Goal: Book appointment/travel/reservation

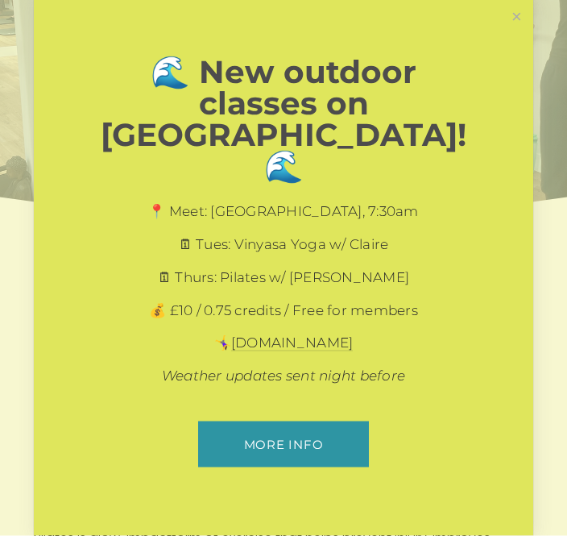
scroll to position [142, 0]
click at [516, 31] on link "Close" at bounding box center [517, 16] width 28 height 28
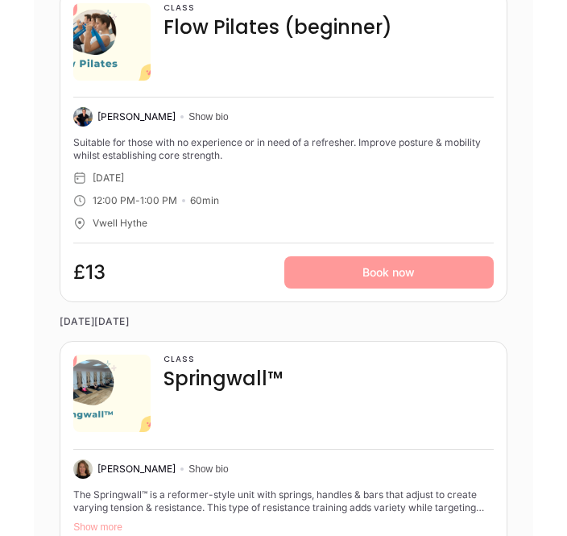
scroll to position [3116, 0]
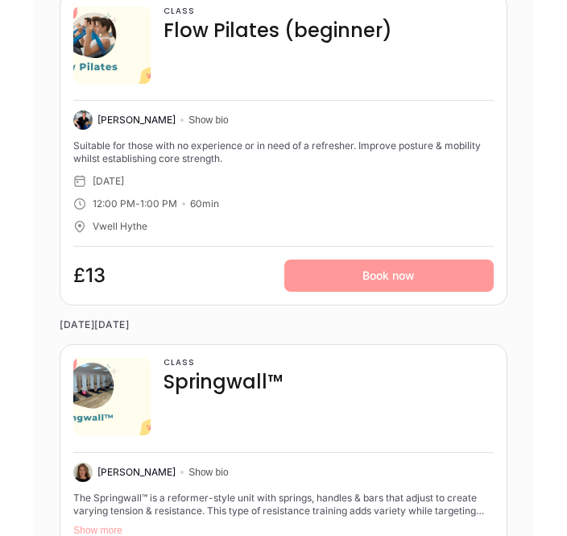
click at [207, 114] on button "Show bio" at bounding box center [208, 120] width 39 height 13
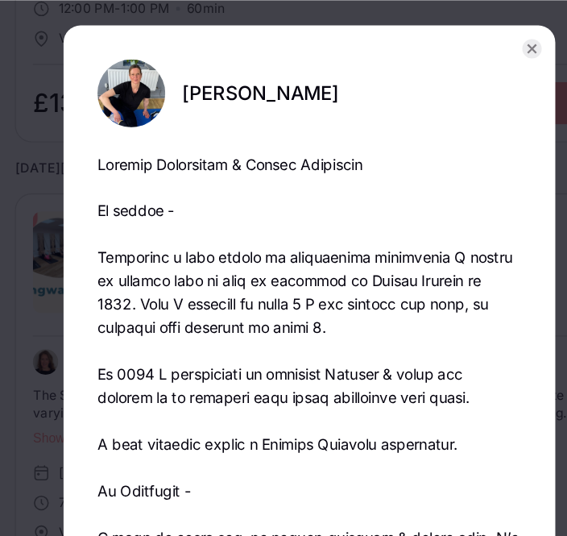
scroll to position [3314, 0]
click at [446, 32] on circle "button" at bounding box center [453, 37] width 15 height 15
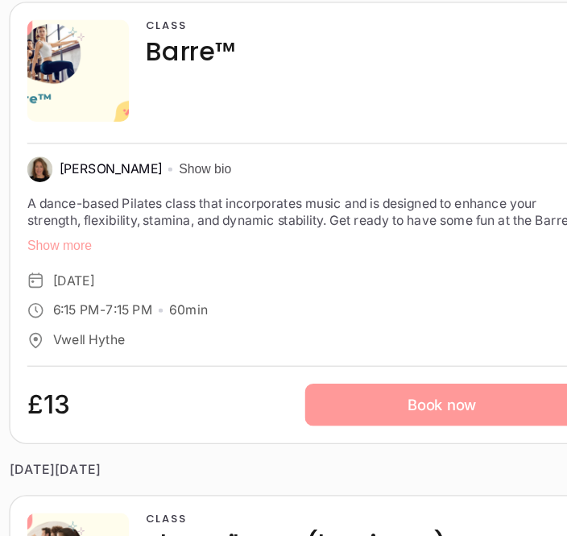
scroll to position [4070, 0]
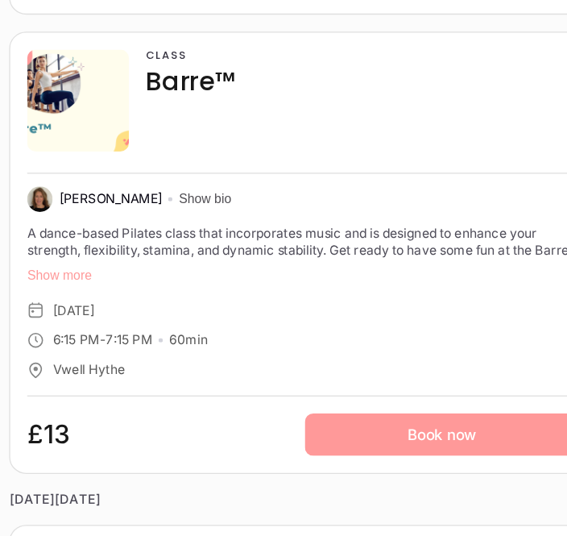
click at [189, 211] on button "Show bio" at bounding box center [208, 217] width 39 height 13
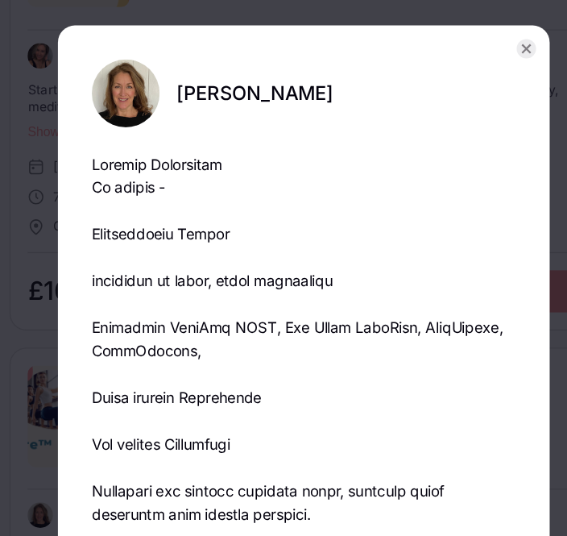
scroll to position [3893, 0]
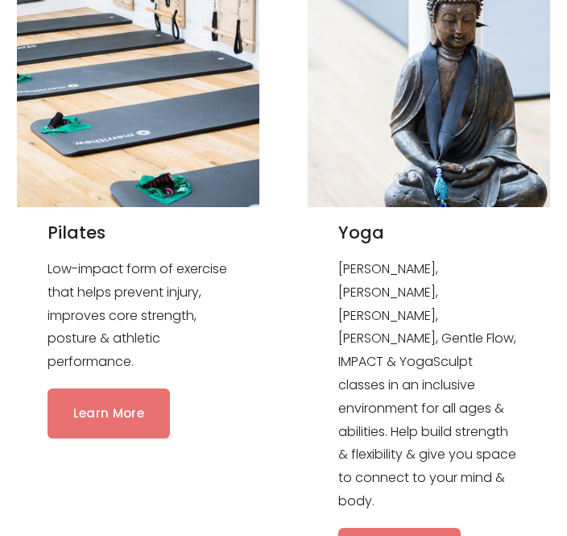
scroll to position [1428, 0]
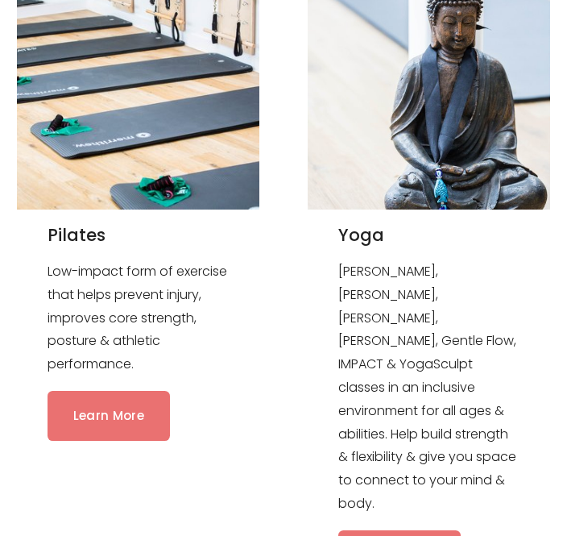
click at [111, 416] on link "Learn More" at bounding box center [109, 415] width 122 height 49
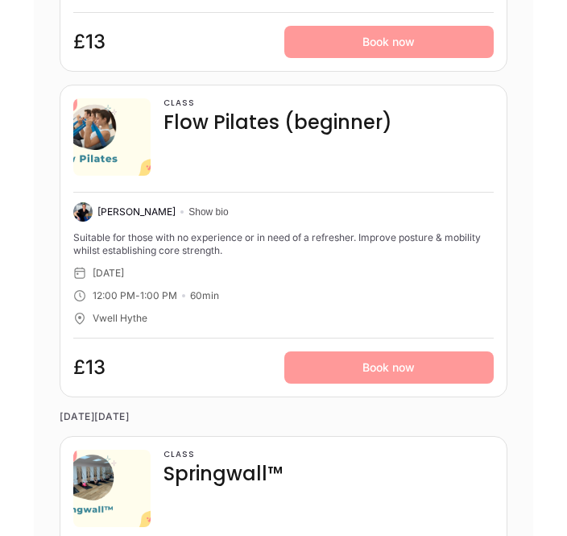
scroll to position [3036, 0]
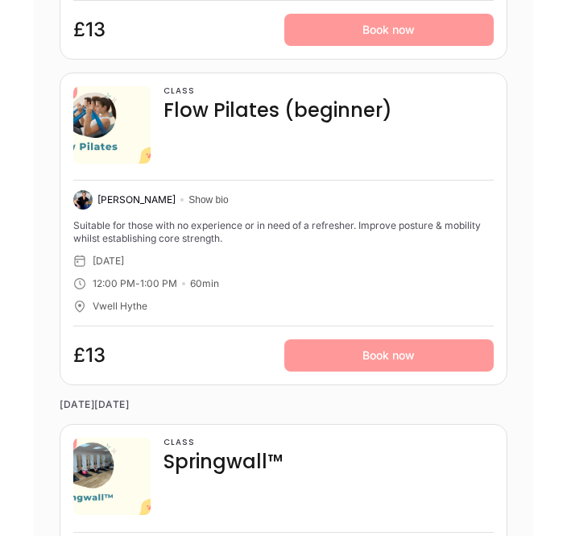
click at [390, 361] on link "Book now" at bounding box center [388, 356] width 209 height 32
